Goal: Navigation & Orientation: Find specific page/section

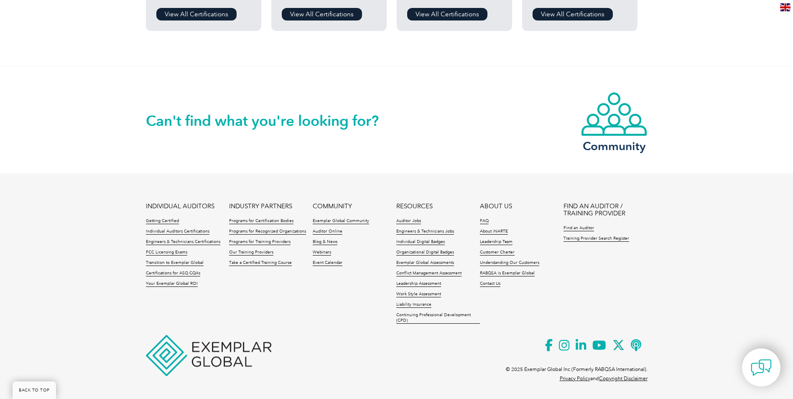
scroll to position [808, 0]
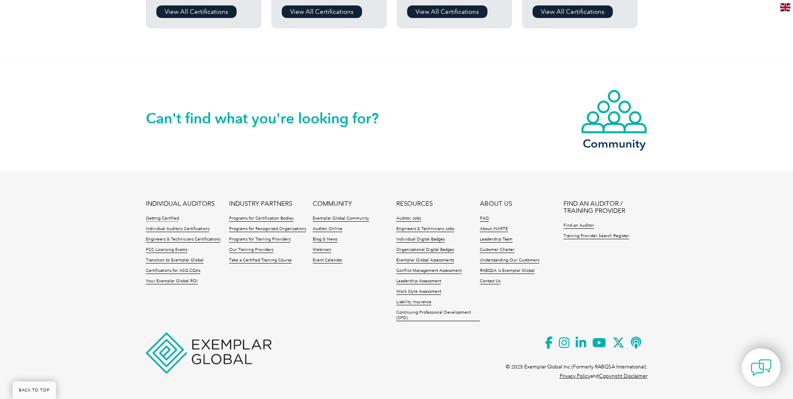
click at [169, 217] on link "Getting Certified" at bounding box center [162, 219] width 33 height 6
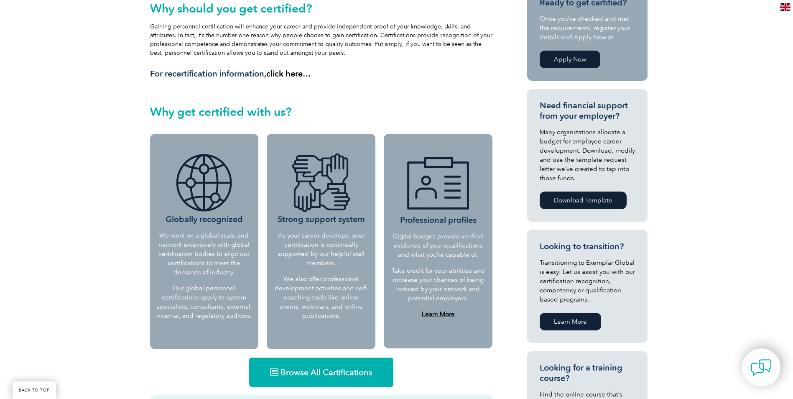
scroll to position [293, 0]
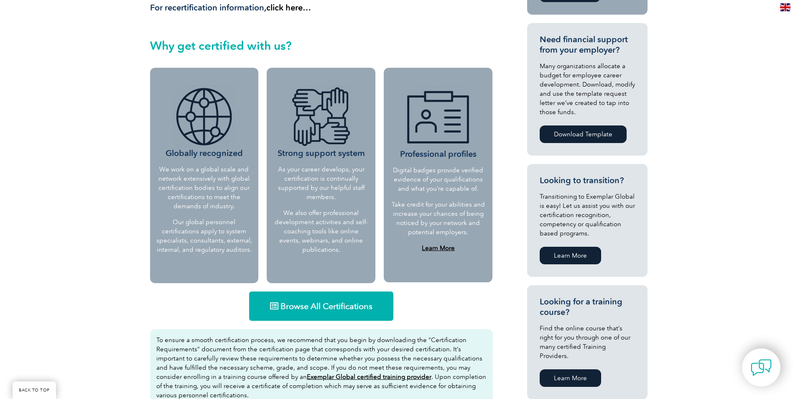
click at [323, 305] on span "Browse All Certifications" at bounding box center [326, 306] width 92 height 8
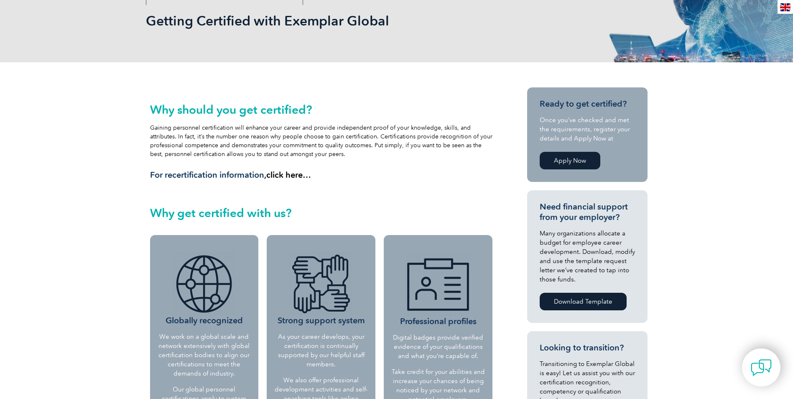
scroll to position [0, 0]
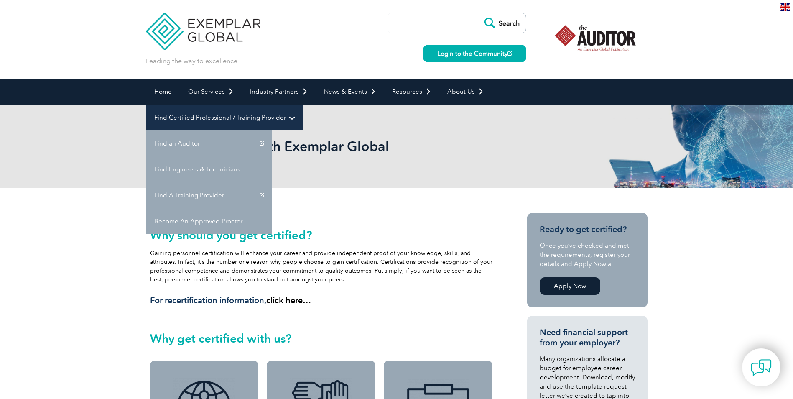
click at [303, 105] on link "Find Certified Professional / Training Provider" at bounding box center [224, 118] width 156 height 26
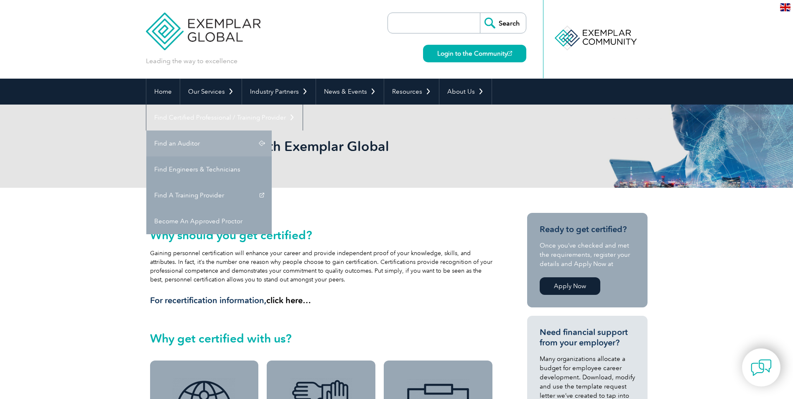
click at [272, 130] on link "Find an Auditor" at bounding box center [208, 143] width 125 height 26
